Goal: Navigation & Orientation: Find specific page/section

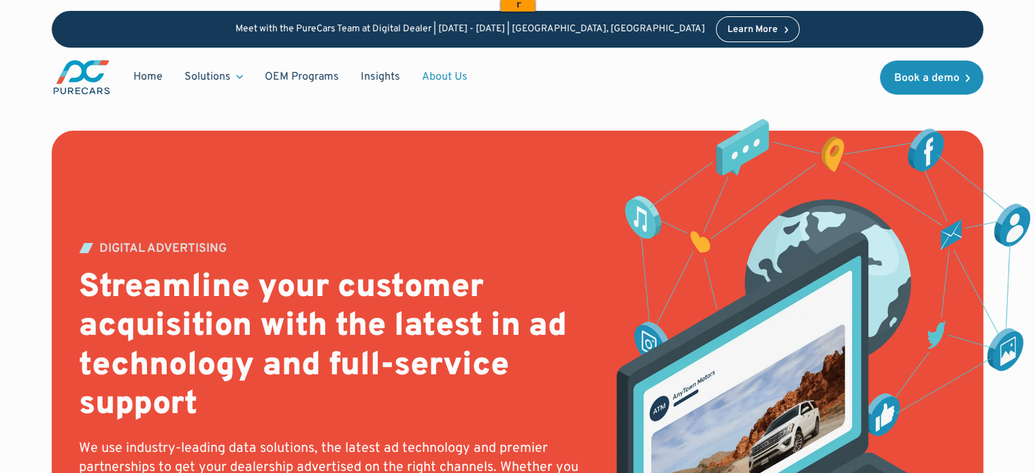
click at [442, 77] on link "About Us" at bounding box center [444, 77] width 67 height 26
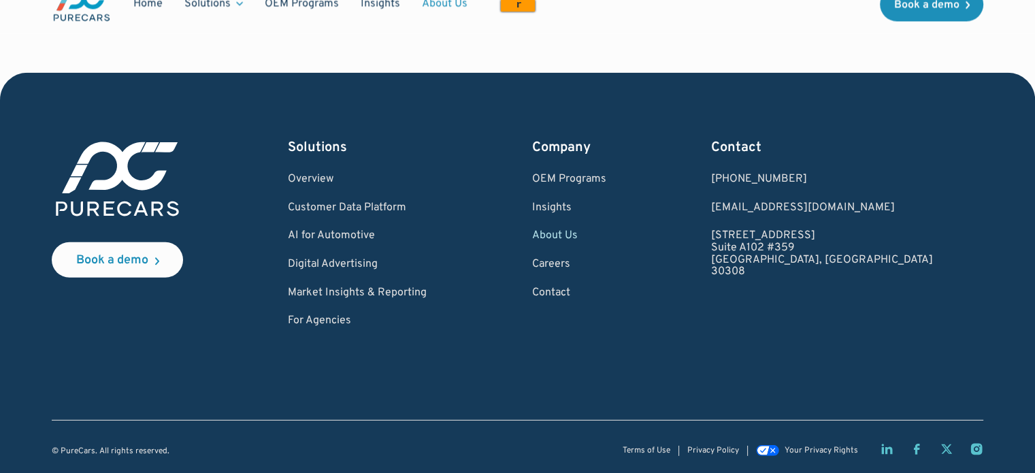
scroll to position [4059, 0]
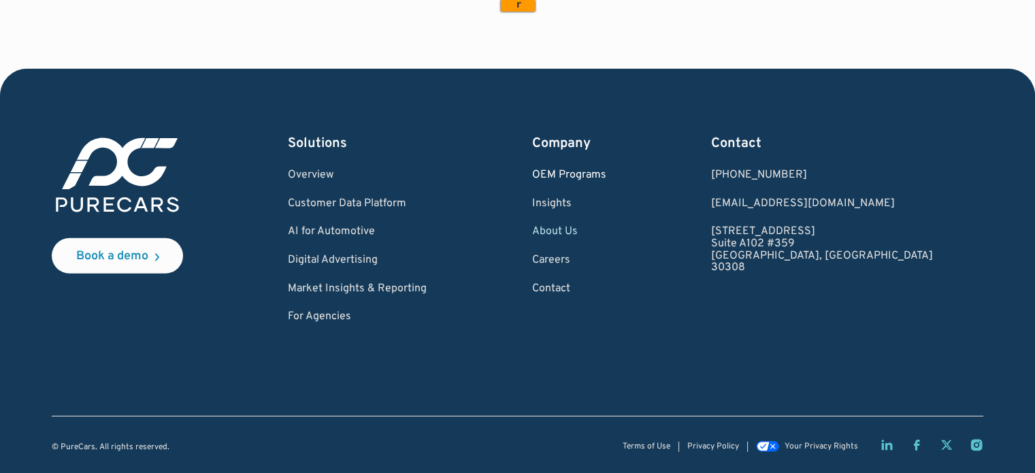
click at [606, 177] on link "OEM Programs" at bounding box center [569, 175] width 74 height 12
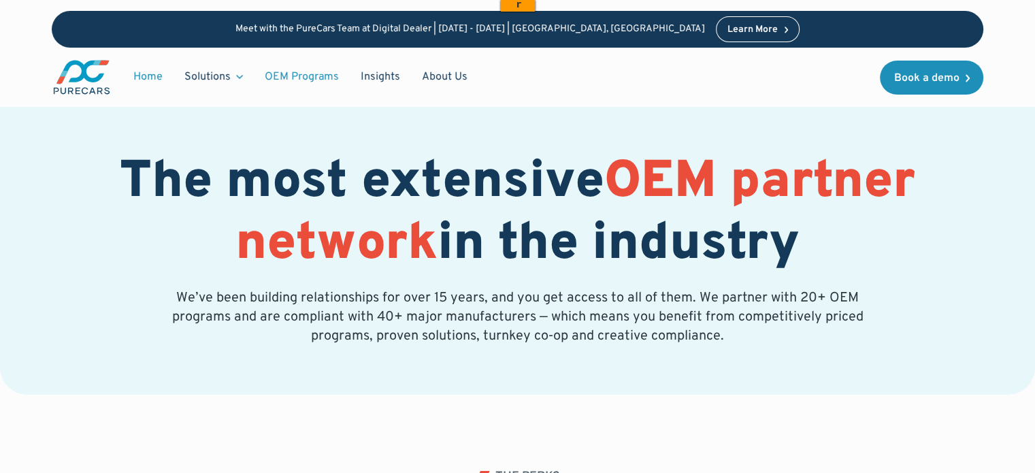
click at [155, 78] on link "Home" at bounding box center [148, 77] width 51 height 26
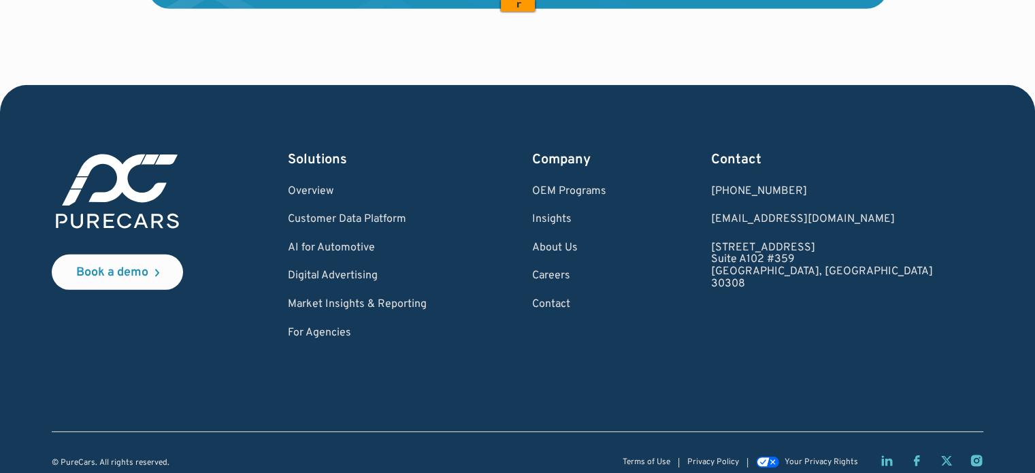
scroll to position [4223, 0]
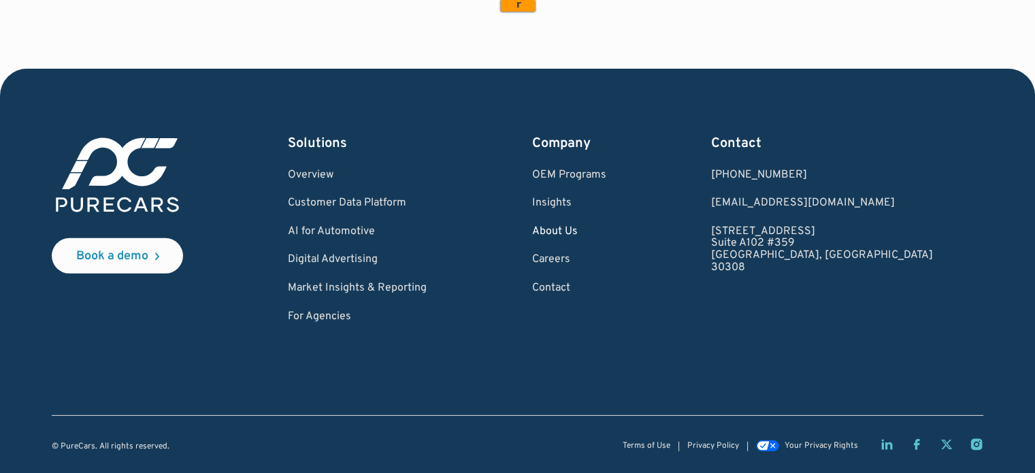
click at [606, 229] on link "About Us" at bounding box center [569, 232] width 74 height 12
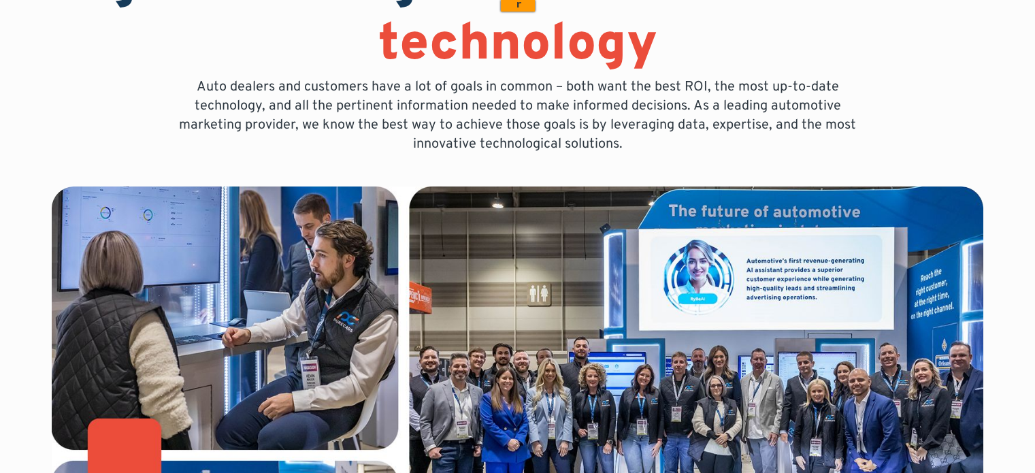
scroll to position [253, 0]
